Goal: Task Accomplishment & Management: Use online tool/utility

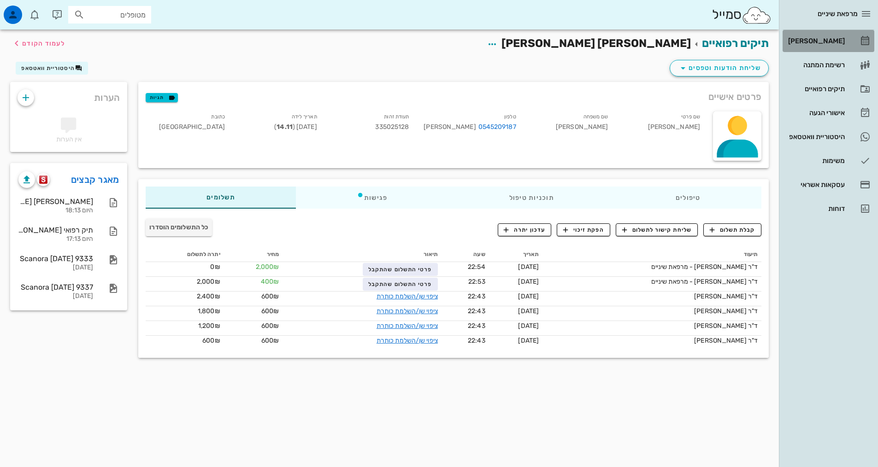
click at [833, 41] on div "[PERSON_NAME]" at bounding box center [815, 40] width 59 height 7
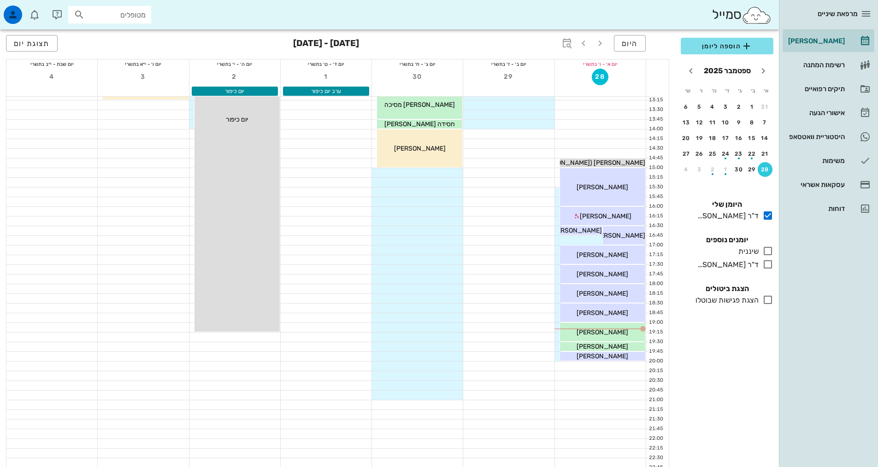
scroll to position [278, 0]
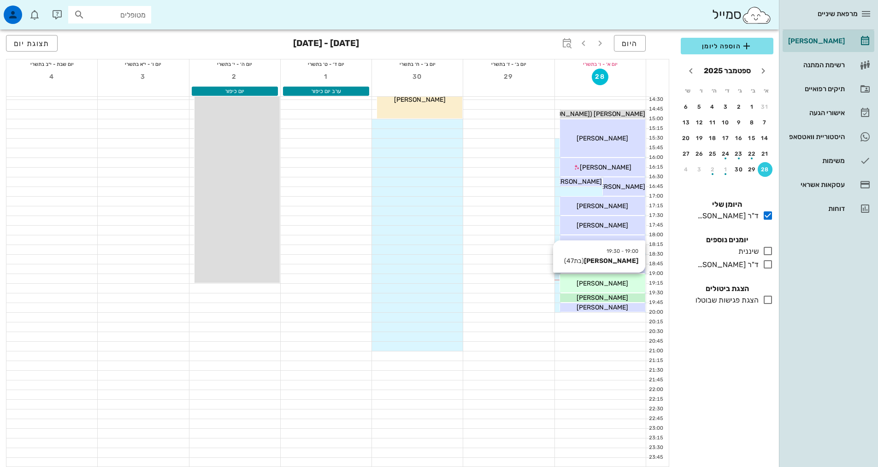
click at [583, 286] on div "[PERSON_NAME]" at bounding box center [602, 284] width 85 height 10
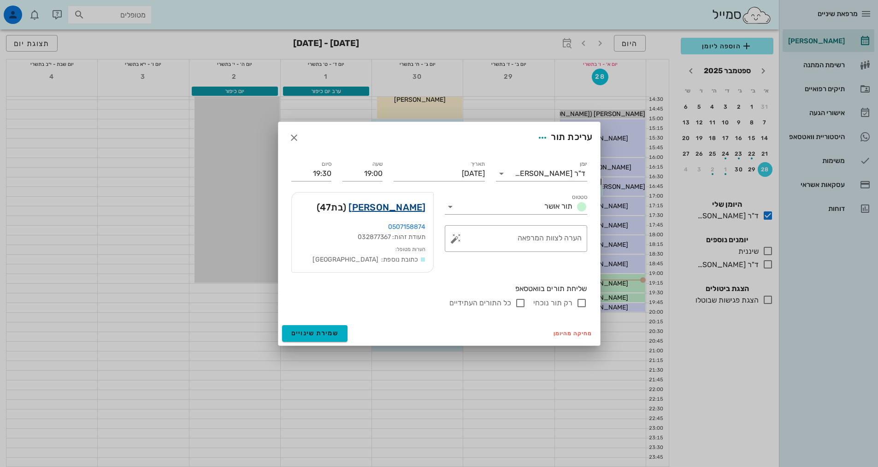
click at [421, 207] on link "[PERSON_NAME]" at bounding box center [386, 207] width 77 height 15
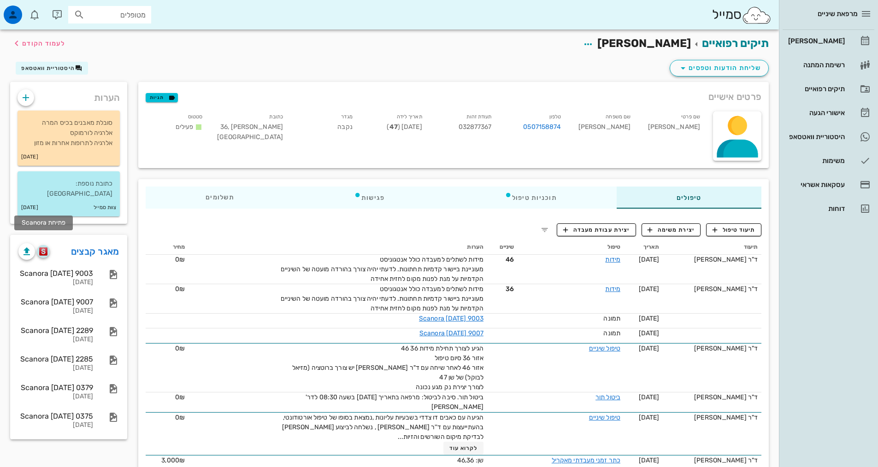
click at [42, 247] on img "button" at bounding box center [43, 251] width 9 height 8
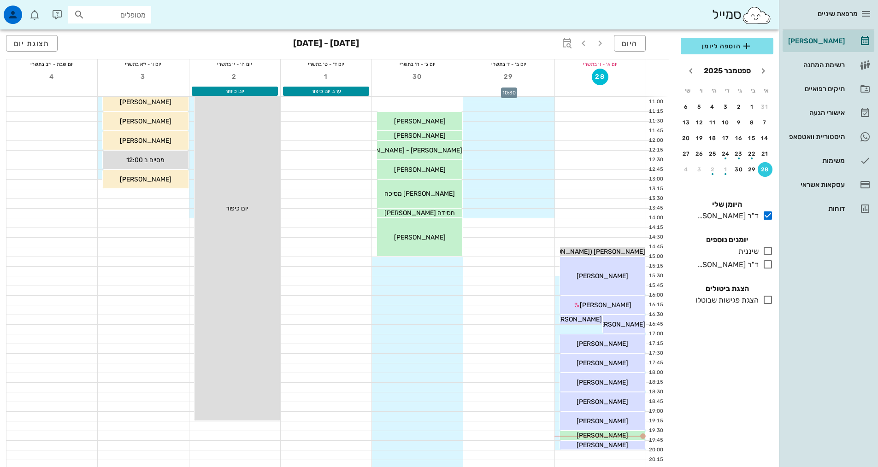
scroll to position [230, 0]
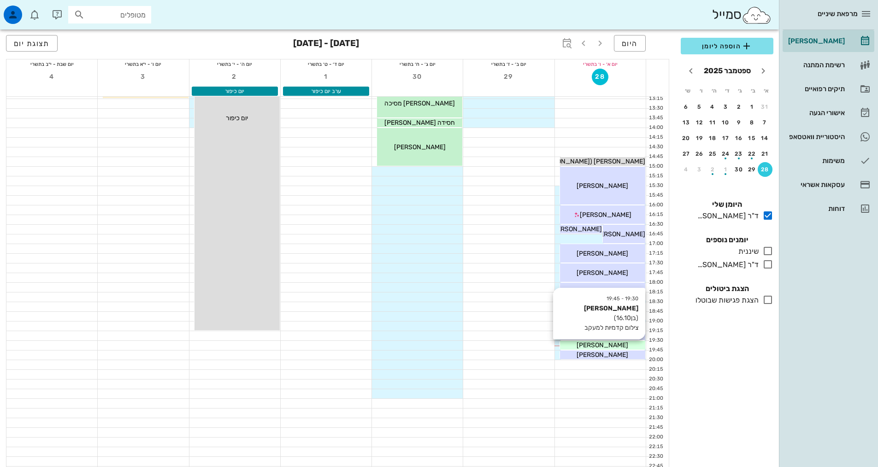
click at [591, 345] on span "[PERSON_NAME]" at bounding box center [602, 345] width 52 height 8
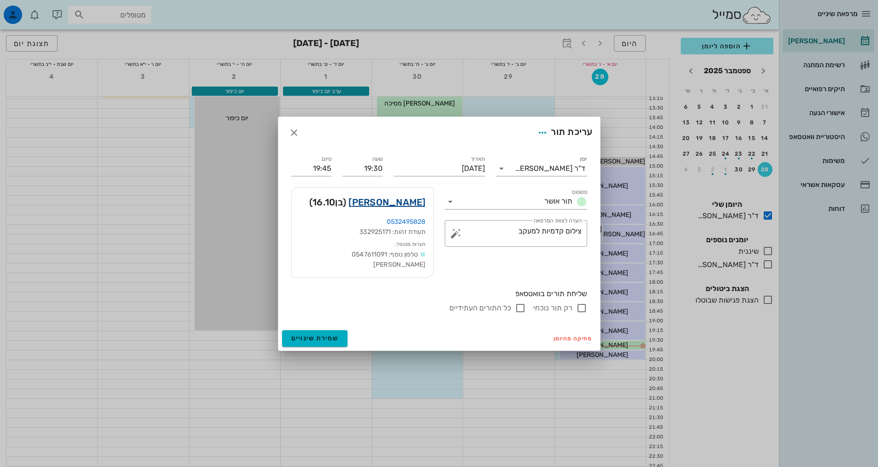
click at [404, 206] on link "נעם מתתיהו" at bounding box center [386, 202] width 77 height 15
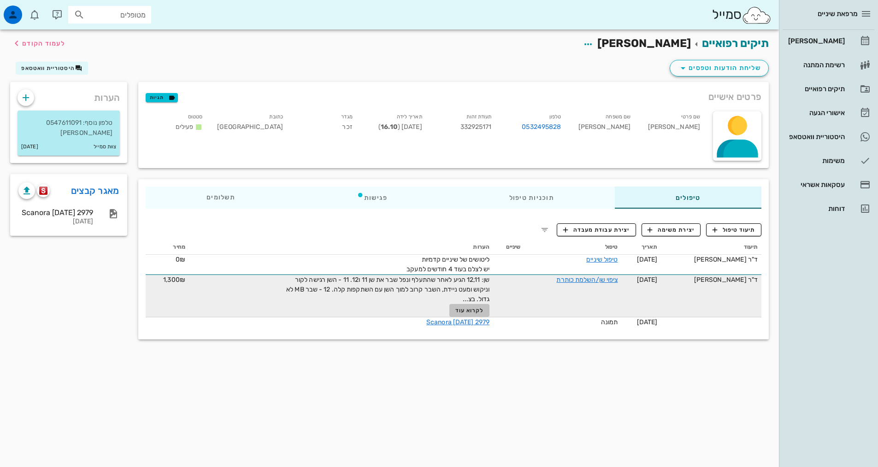
click at [478, 311] on span "לקרוא עוד" at bounding box center [469, 310] width 29 height 6
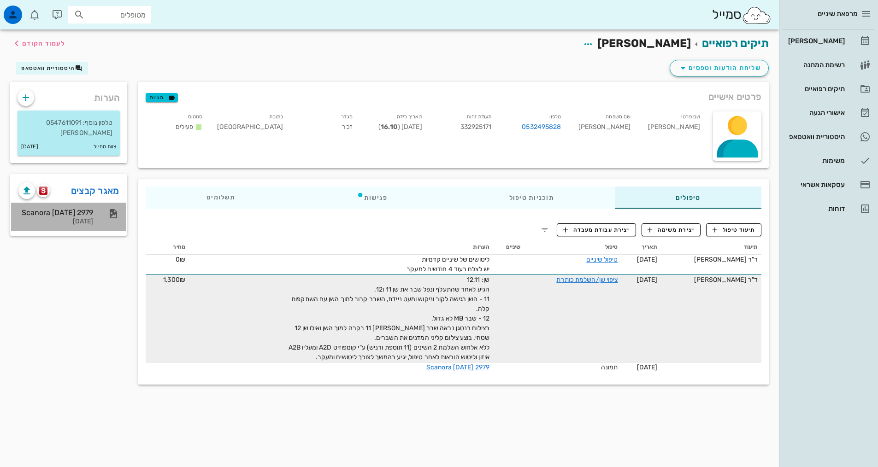
click at [68, 211] on div "Scanora 13-03-25 2979" at bounding box center [55, 212] width 75 height 9
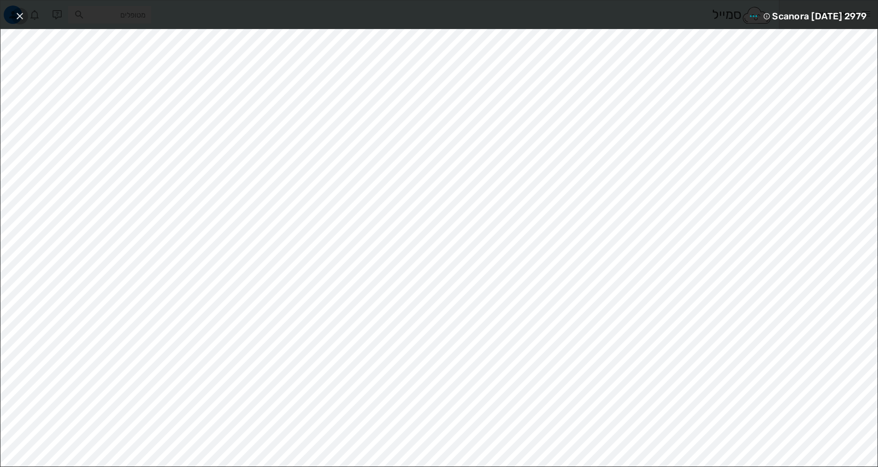
click at [23, 17] on icon "button" at bounding box center [19, 16] width 11 height 11
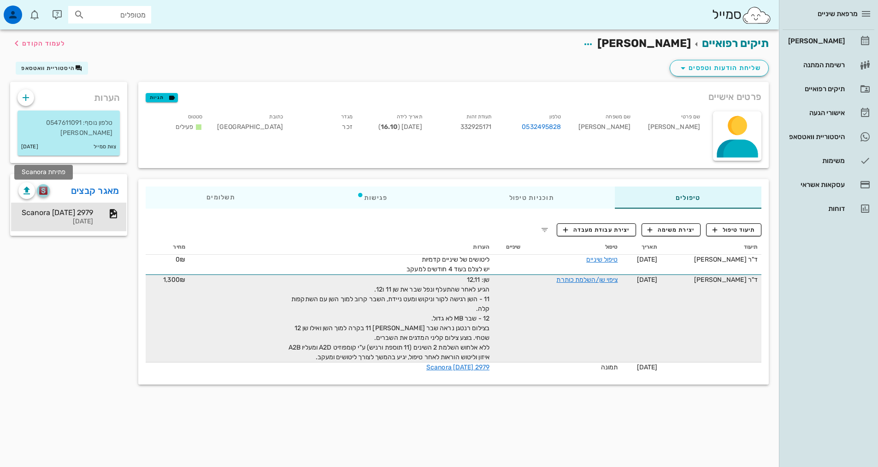
click at [45, 193] on img "button" at bounding box center [43, 191] width 9 height 8
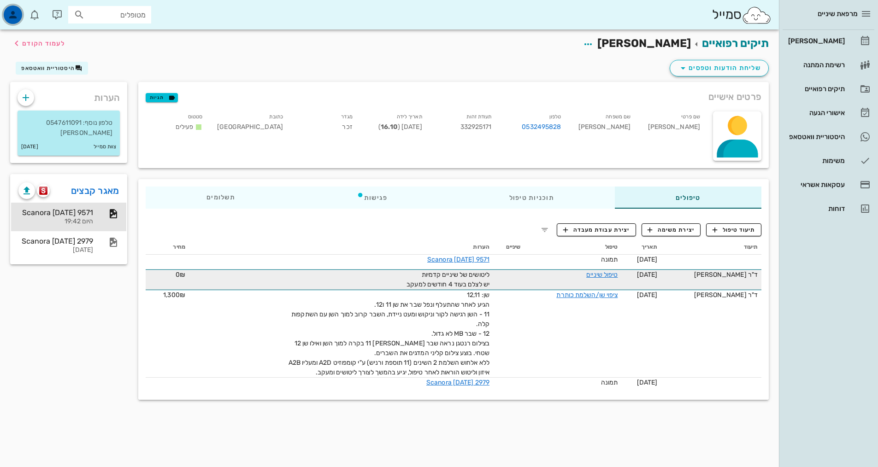
click at [15, 14] on icon "button" at bounding box center [12, 14] width 11 height 11
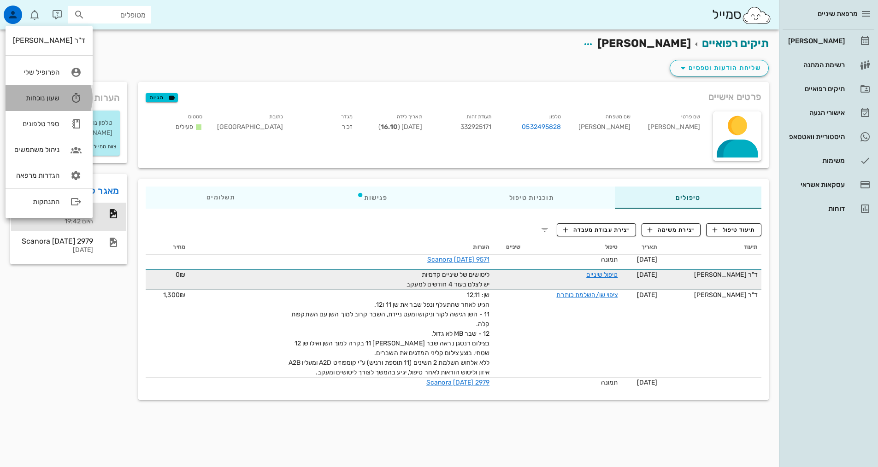
click at [70, 99] on icon at bounding box center [76, 98] width 18 height 18
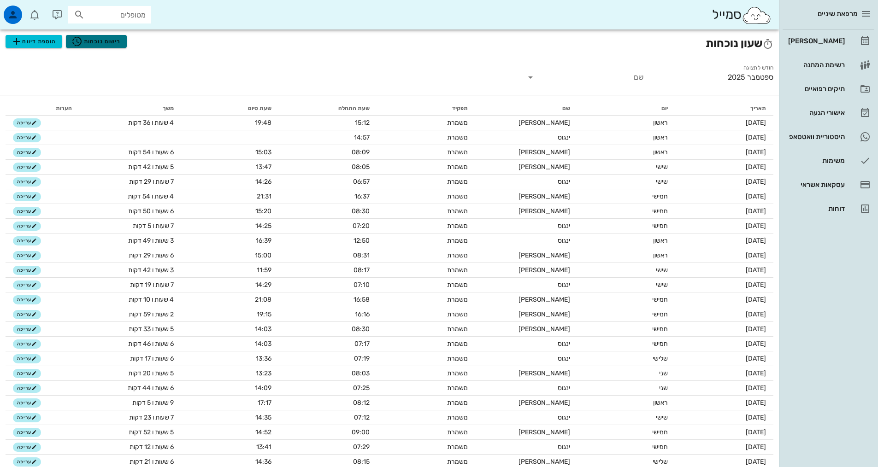
click at [117, 39] on span "רישום נוכחות" at bounding box center [95, 41] width 49 height 11
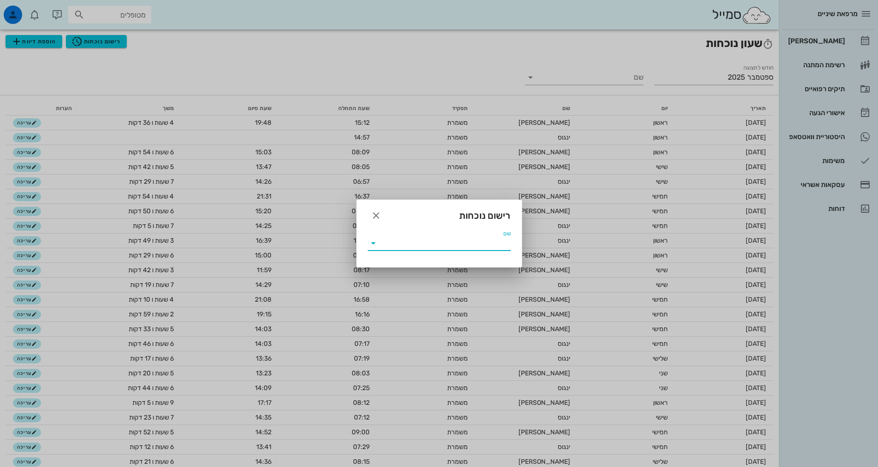
click at [420, 246] on input "שם" at bounding box center [445, 243] width 130 height 15
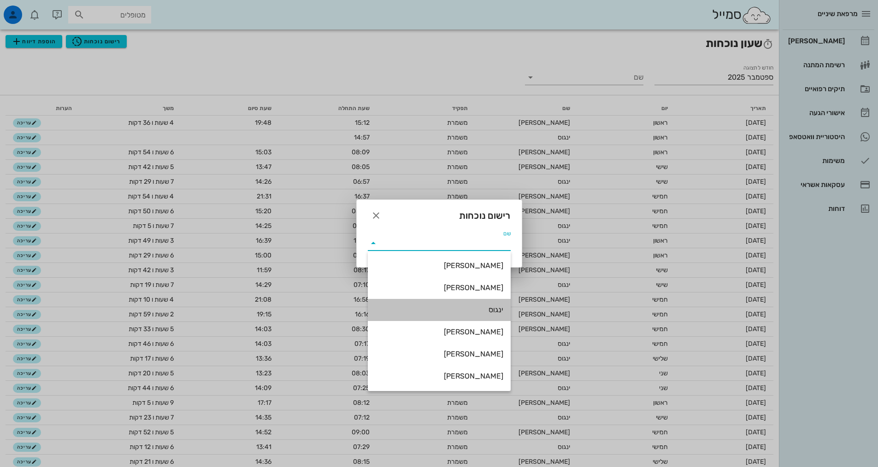
click at [461, 305] on div "ינגוס" at bounding box center [439, 310] width 128 height 20
type input "ינגוס"
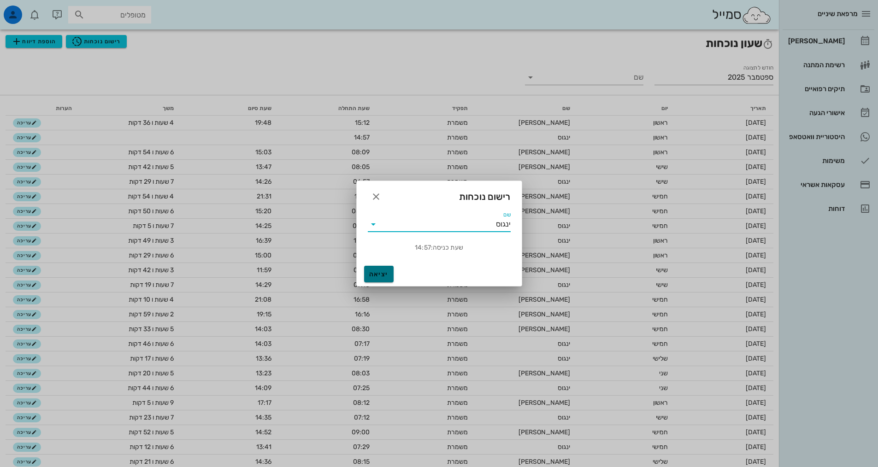
click at [376, 276] on span "יציאה" at bounding box center [379, 274] width 22 height 8
